Goal: Complete application form

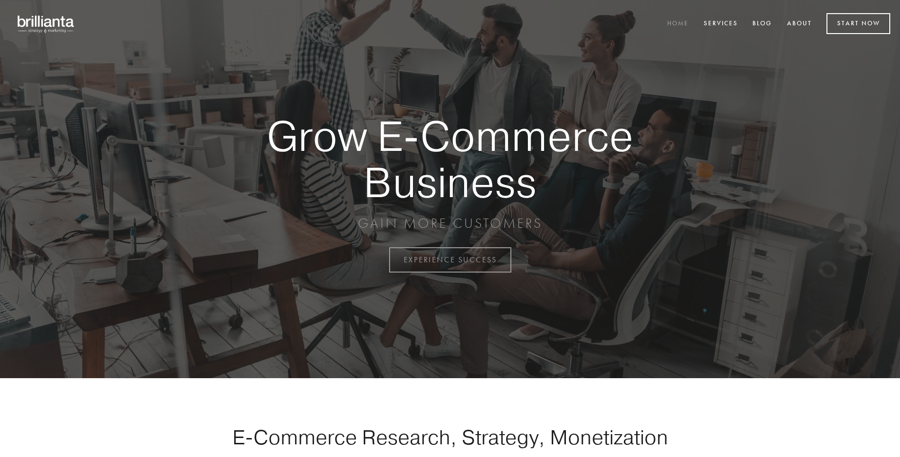
scroll to position [2554, 0]
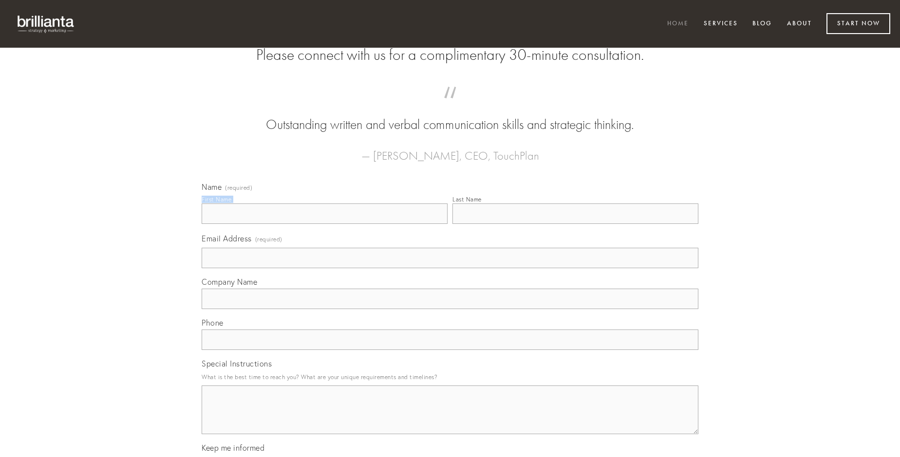
type input "[PERSON_NAME]"
click at [575, 224] on input "Last Name" at bounding box center [576, 214] width 246 height 20
type input "[PERSON_NAME]"
click at [450, 268] on input "Email Address (required)" at bounding box center [450, 258] width 497 height 20
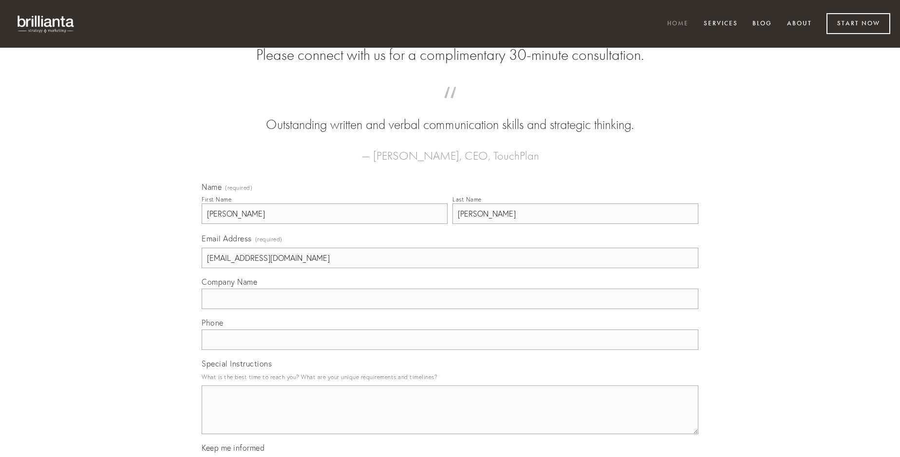
type input "[EMAIL_ADDRESS][DOMAIN_NAME]"
click at [450, 309] on input "Company Name" at bounding box center [450, 299] width 497 height 20
type input "temptatio"
click at [450, 350] on input "text" at bounding box center [450, 340] width 497 height 20
click at [450, 419] on textarea "Special Instructions" at bounding box center [450, 410] width 497 height 49
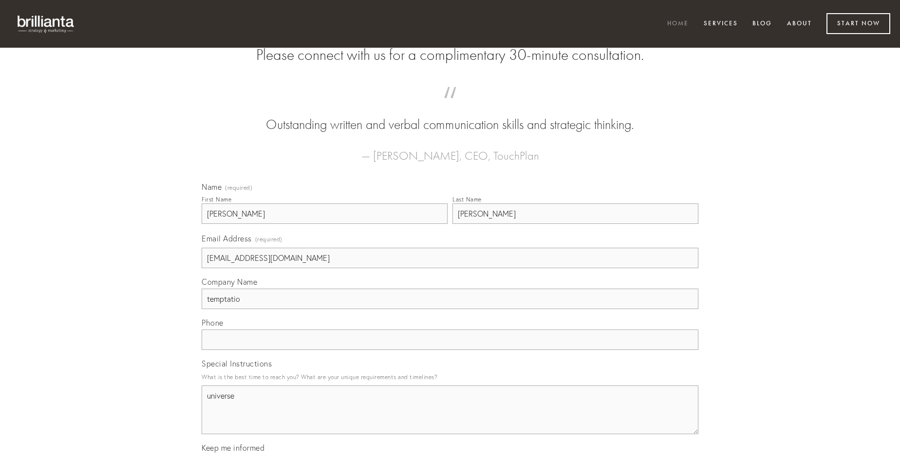
type textarea "universe"
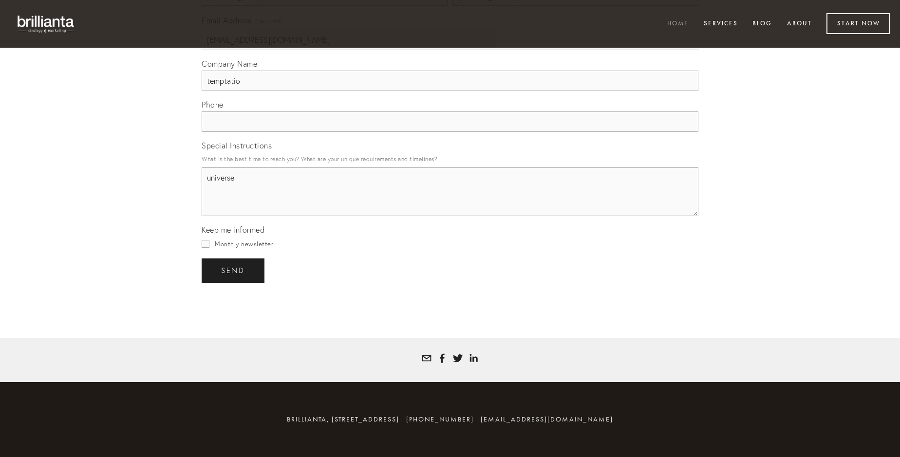
click at [234, 270] on span "send" at bounding box center [233, 270] width 24 height 9
